Goal: Navigation & Orientation: Understand site structure

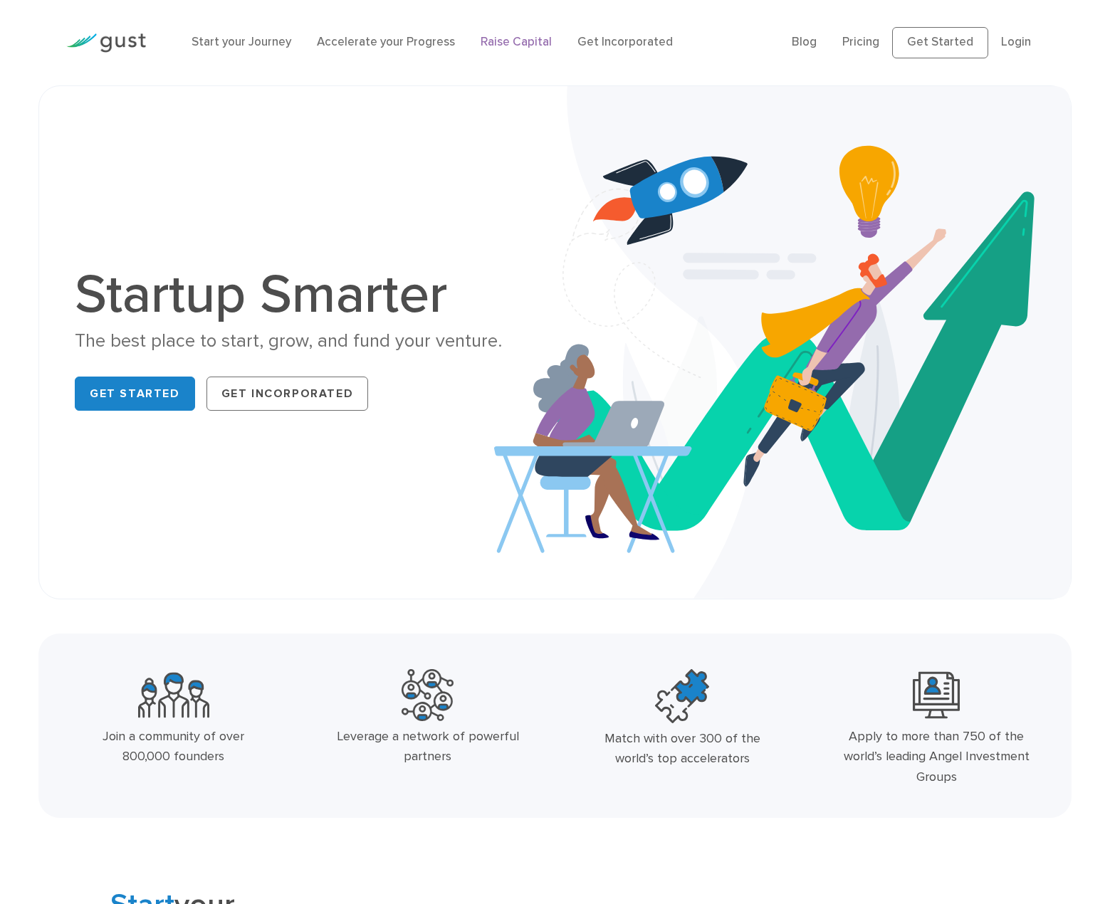
click at [533, 44] on link "Raise Capital" at bounding box center [515, 42] width 71 height 14
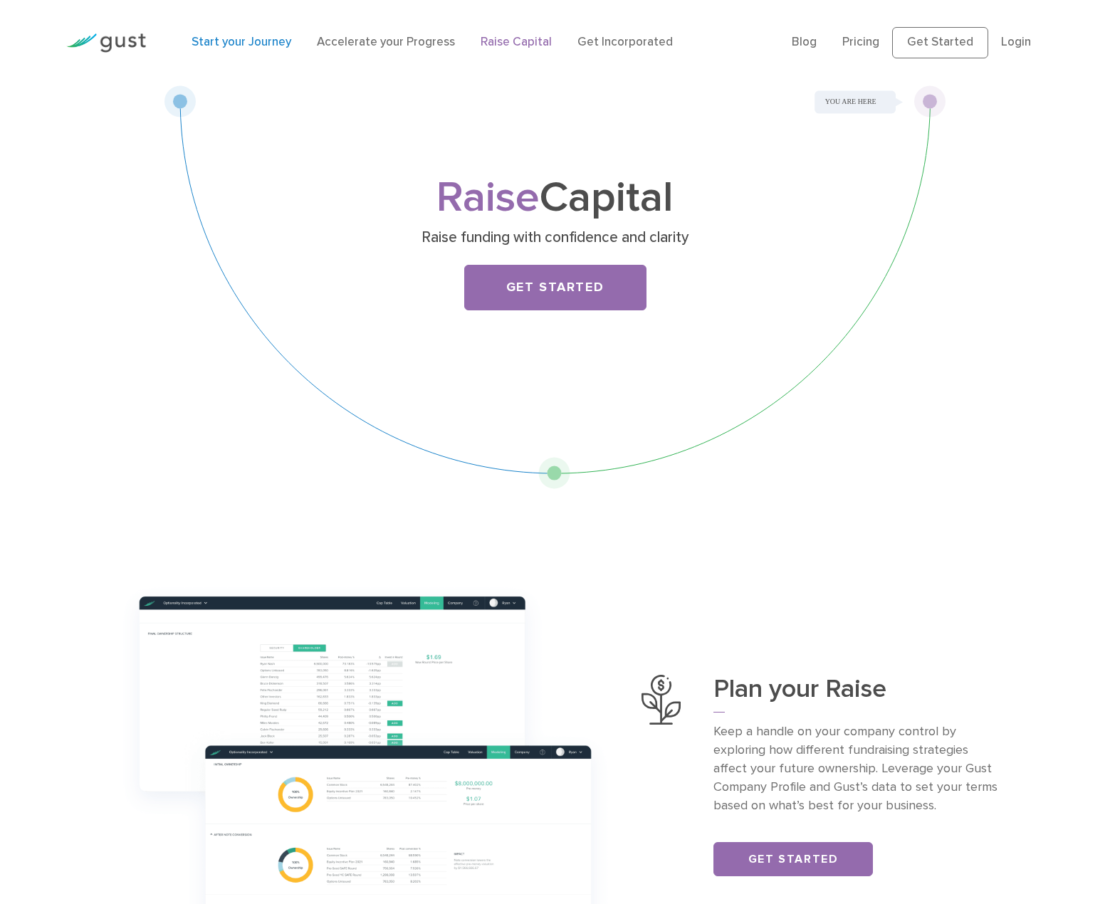
click at [246, 45] on link "Start your Journey" at bounding box center [241, 42] width 100 height 14
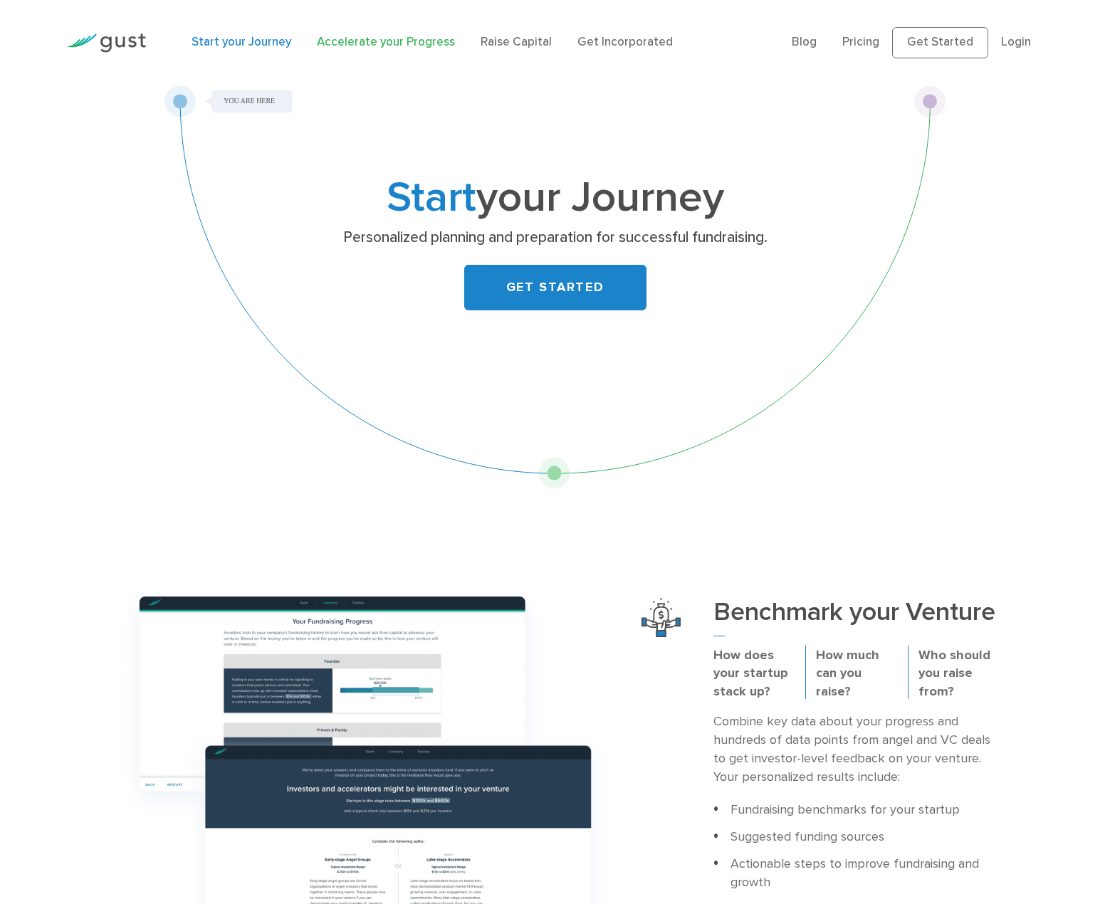
click at [408, 42] on link "Accelerate your Progress" at bounding box center [386, 42] width 138 height 14
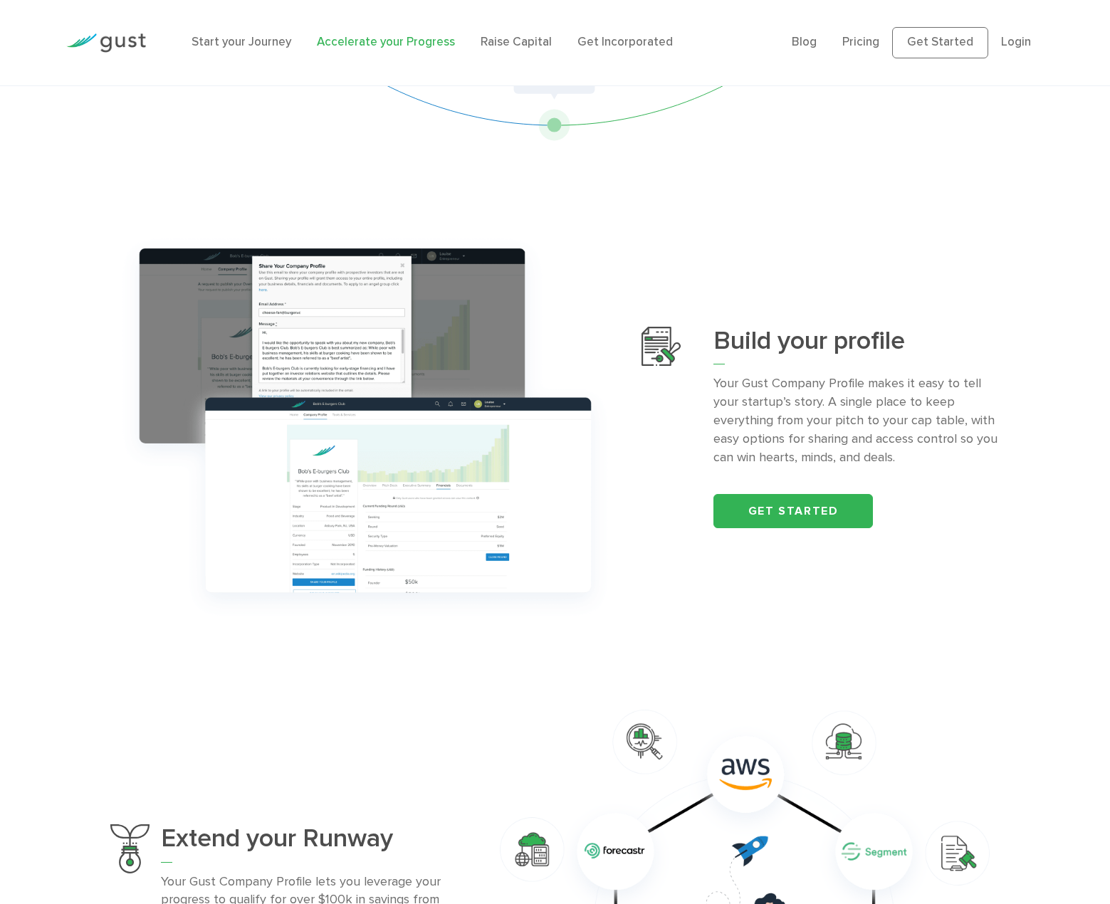
scroll to position [427, 0]
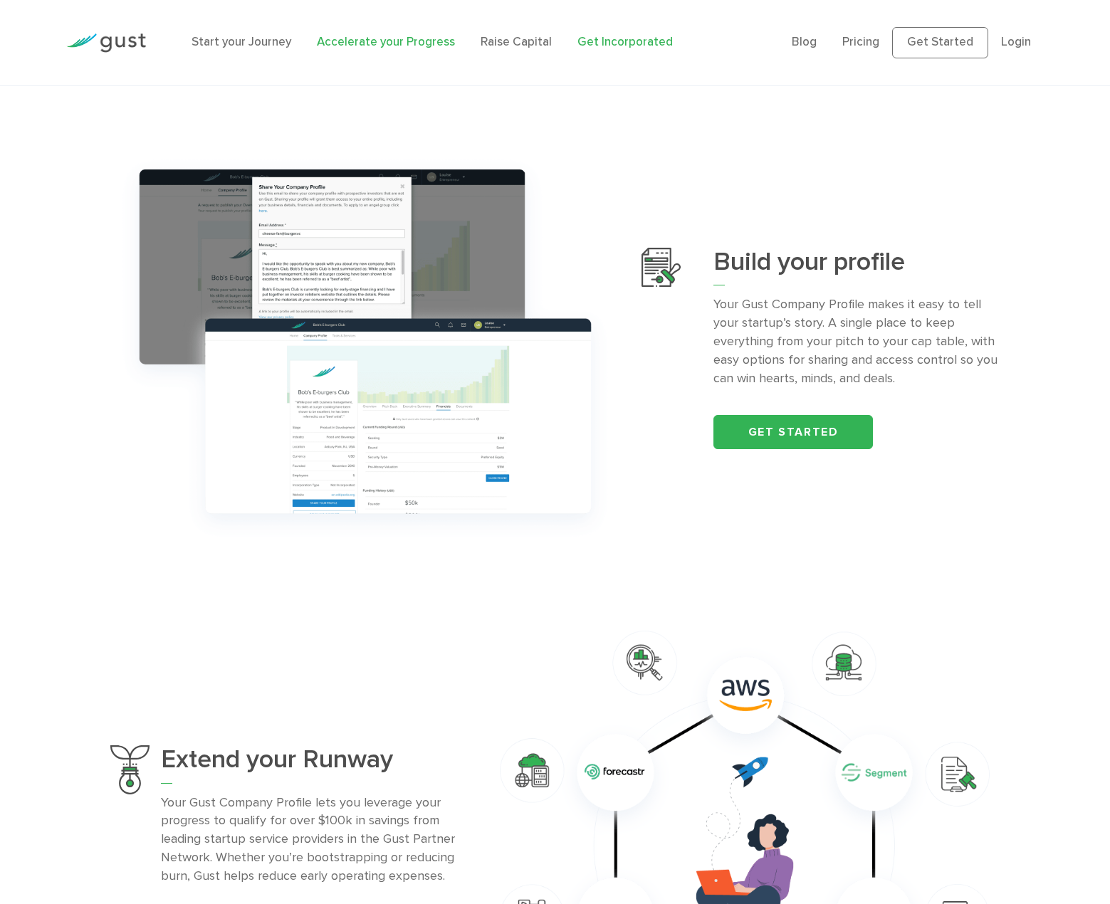
click at [621, 36] on link "Get Incorporated" at bounding box center [624, 42] width 95 height 14
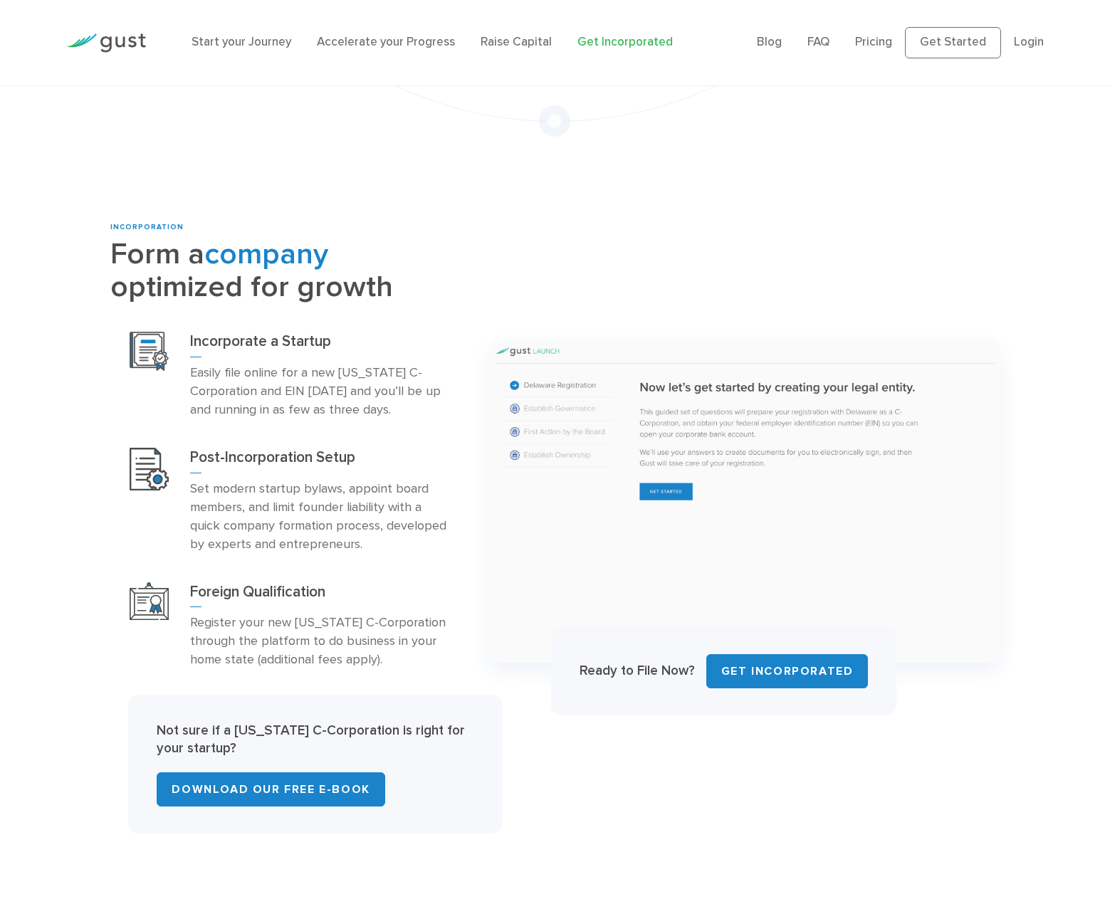
scroll to position [498, 0]
